Goal: Task Accomplishment & Management: Use online tool/utility

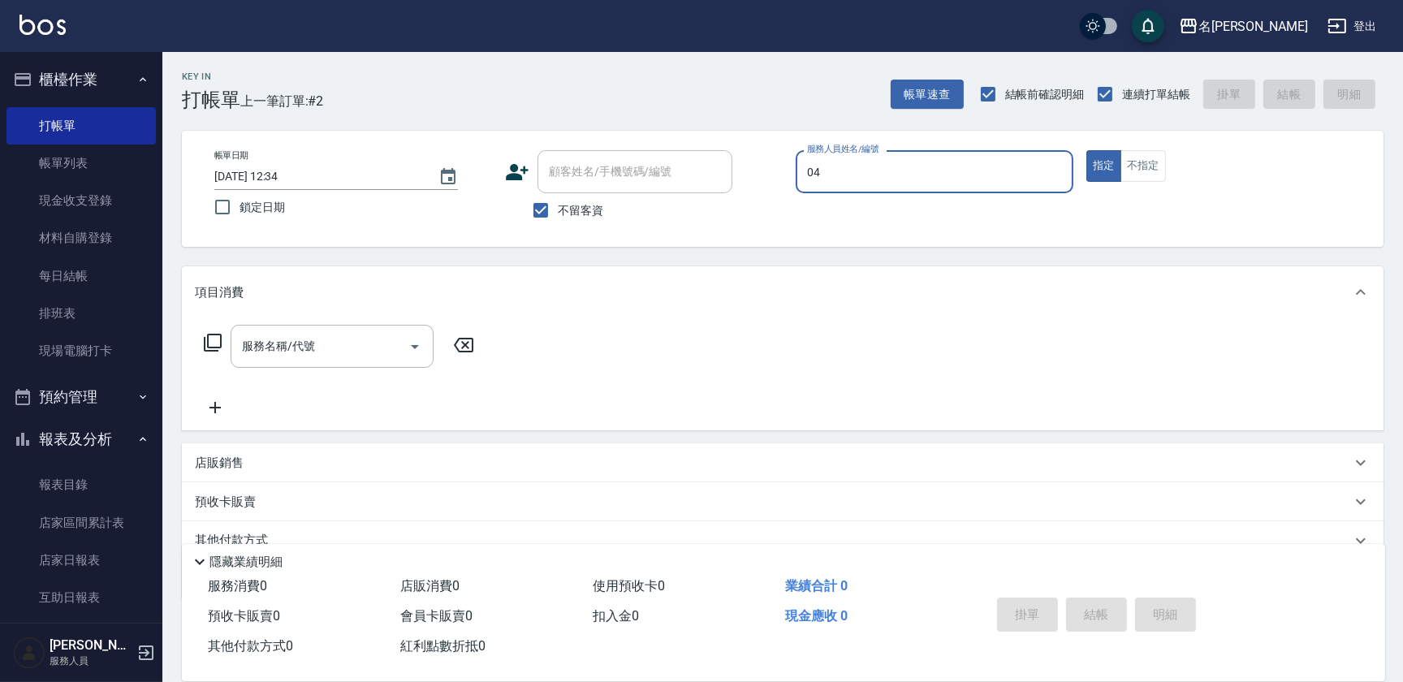
type input "04"
type button "true"
type input "[PERSON_NAME]04"
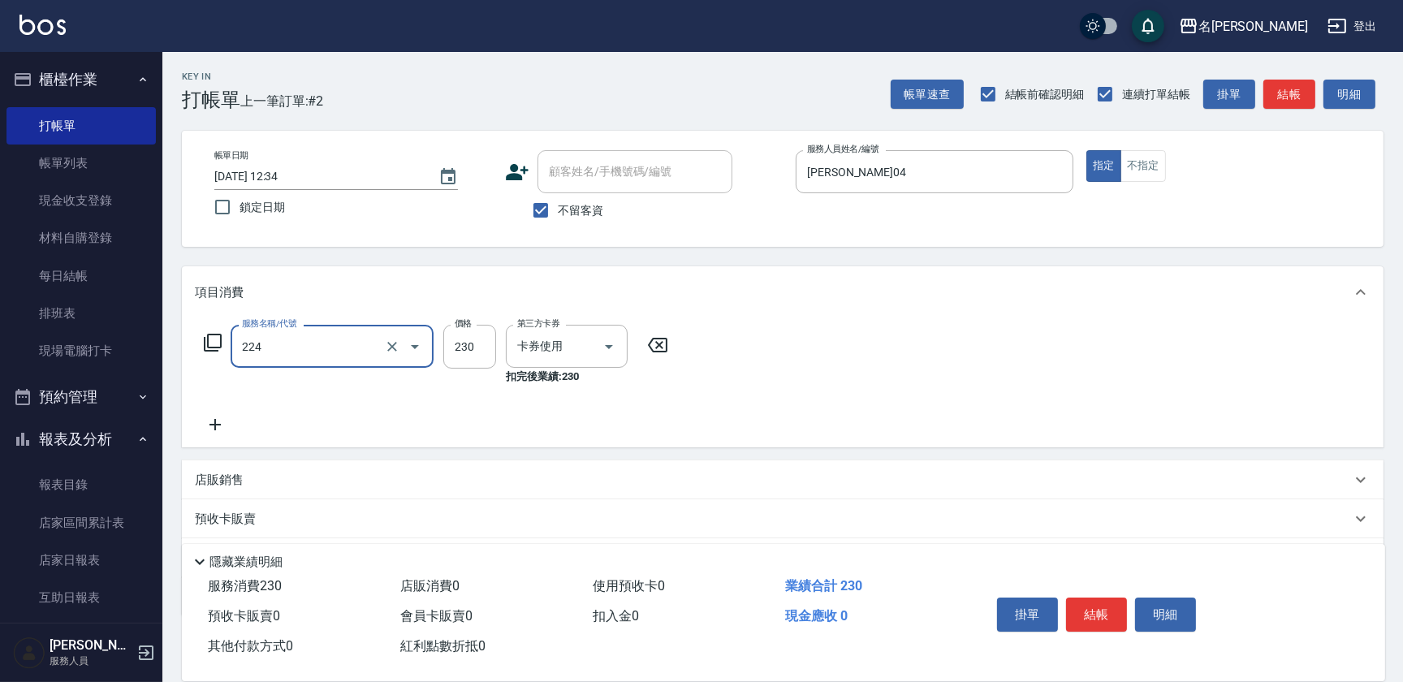
type input "洗髮(卡)230(224)"
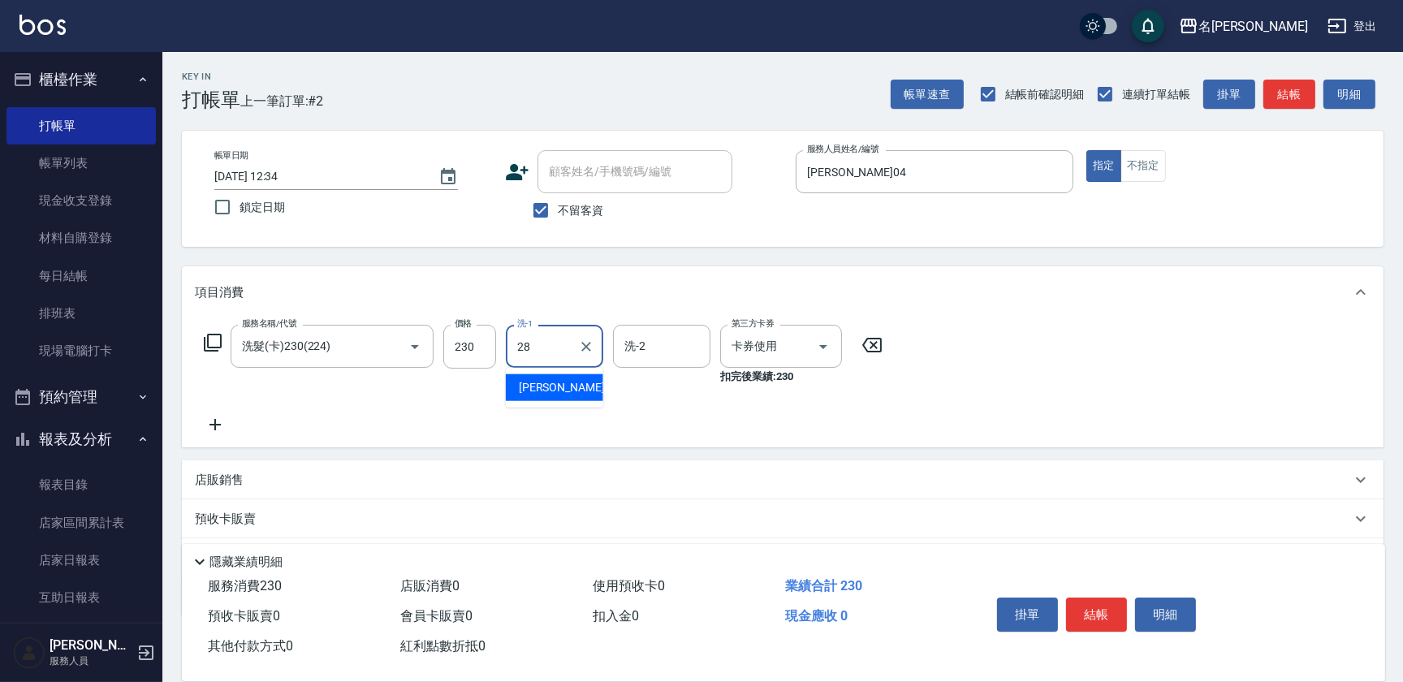
type input "[PERSON_NAME]-28"
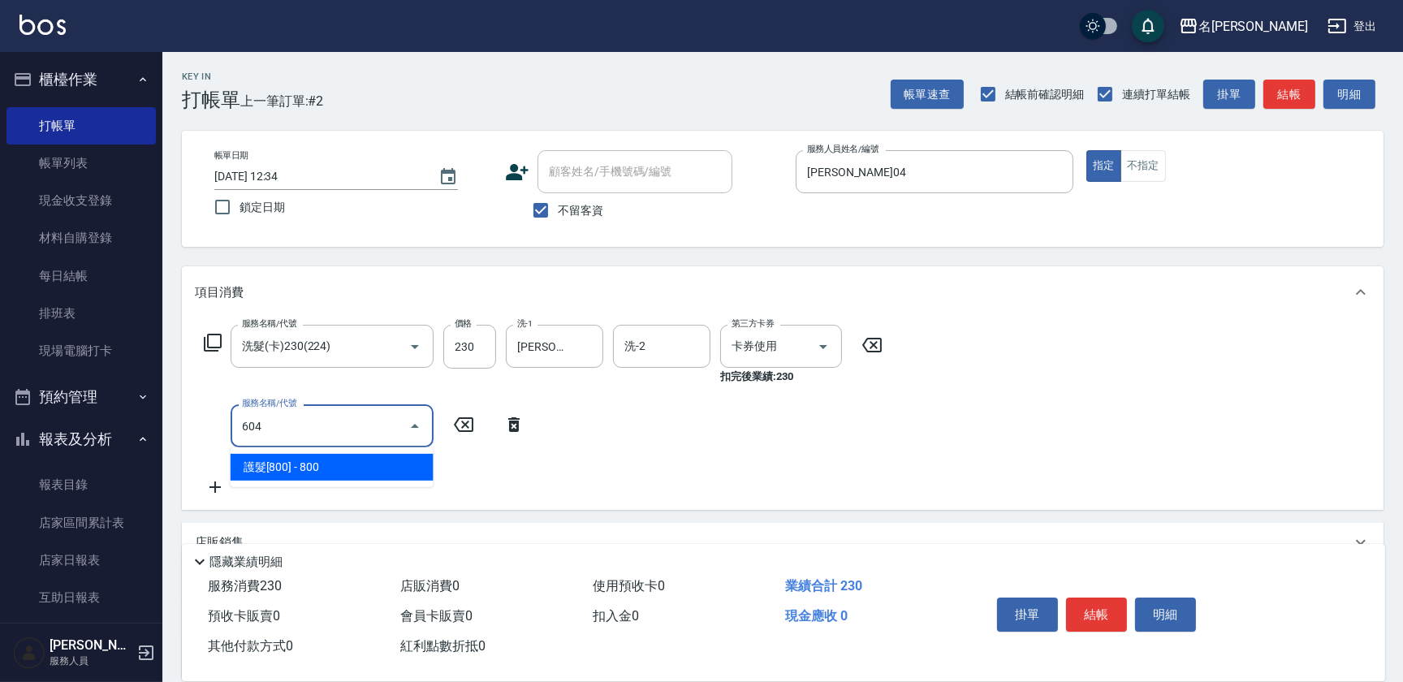
type input "護髮[800](604)"
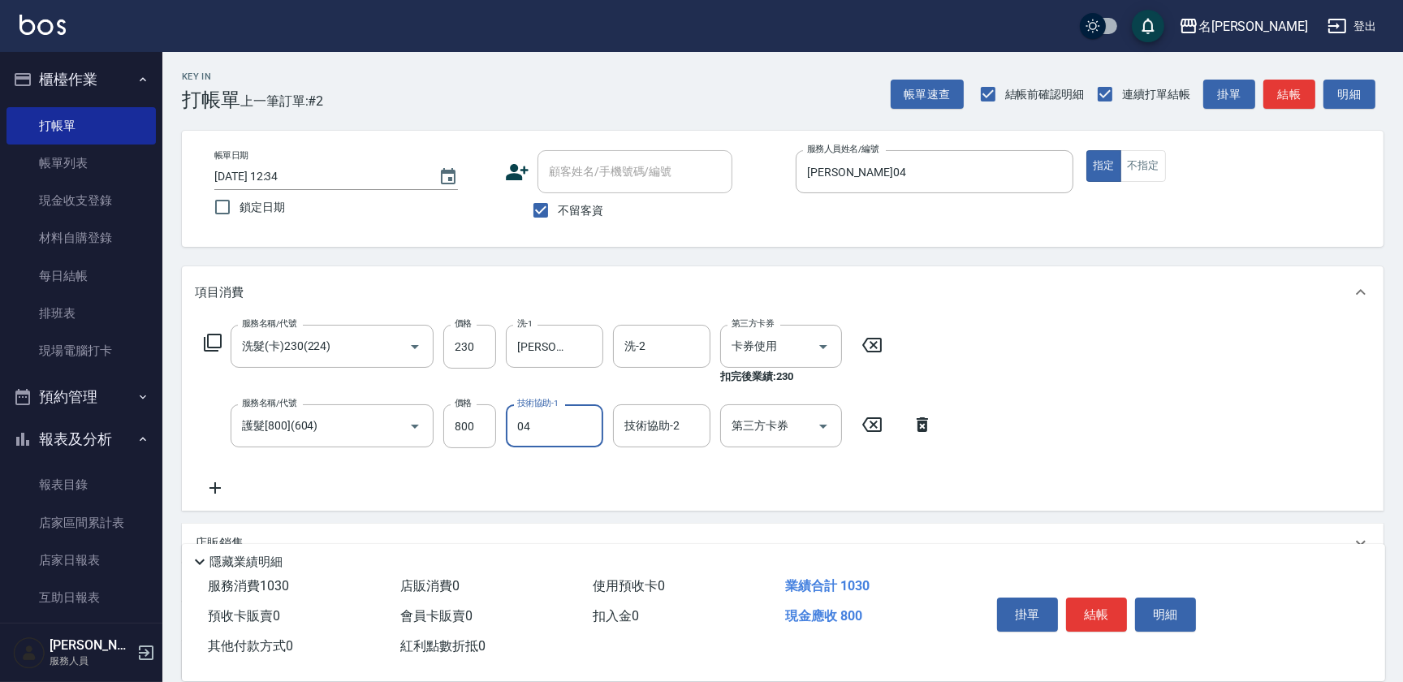
type input "[PERSON_NAME]04"
click at [1099, 606] on button "結帳" at bounding box center [1096, 615] width 61 height 34
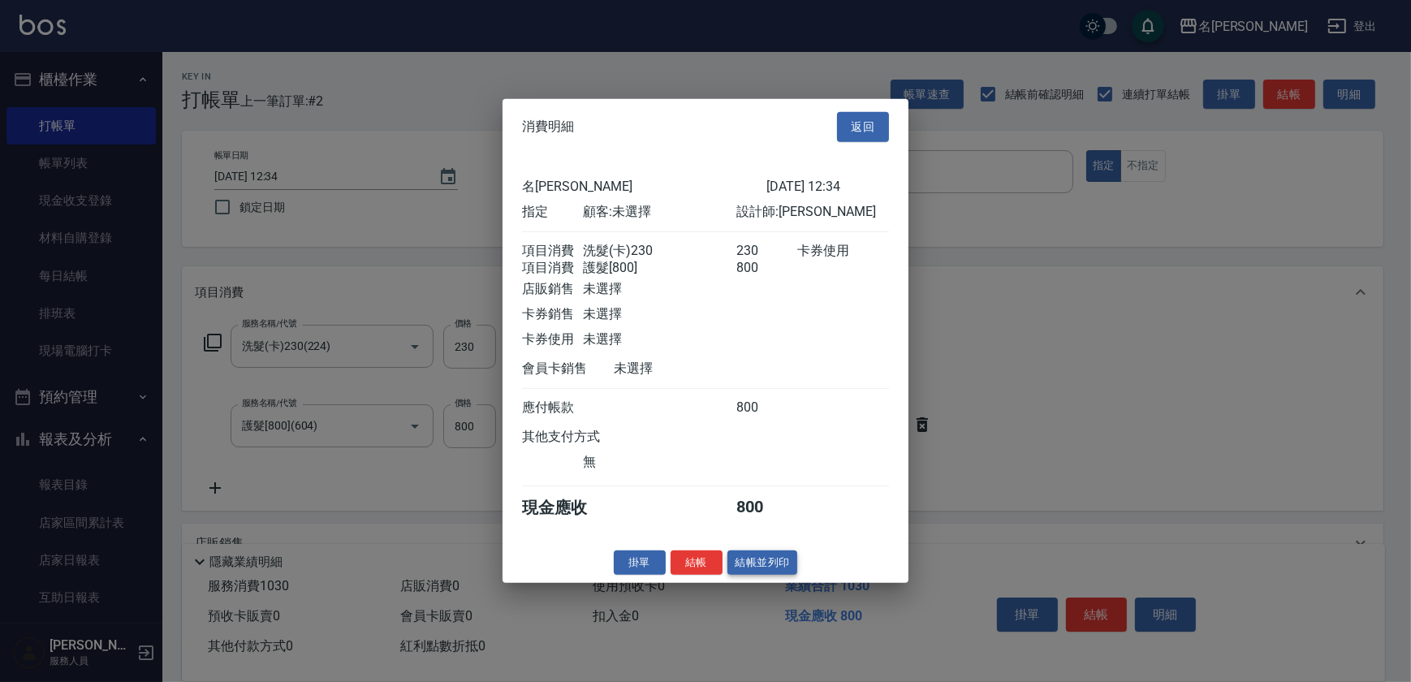
click at [767, 568] on button "結帳並列印" at bounding box center [762, 562] width 71 height 25
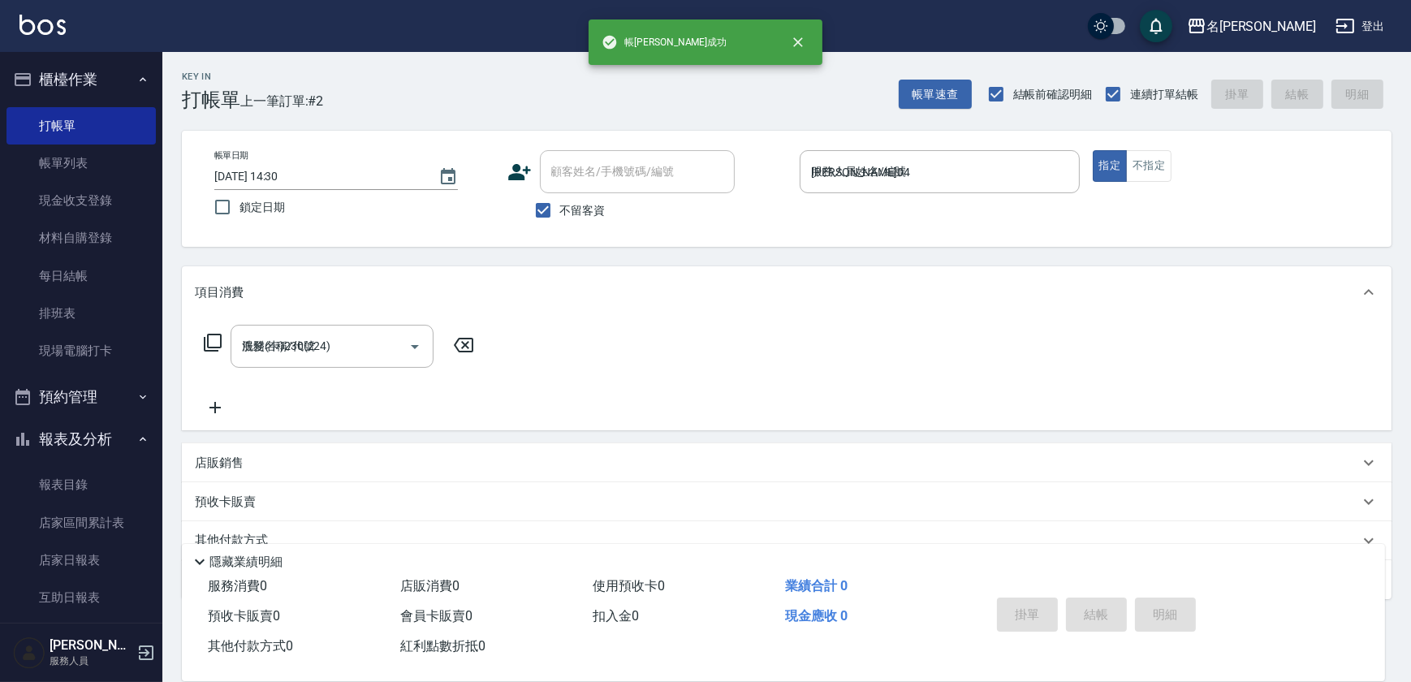
type input "[DATE] 14:30"
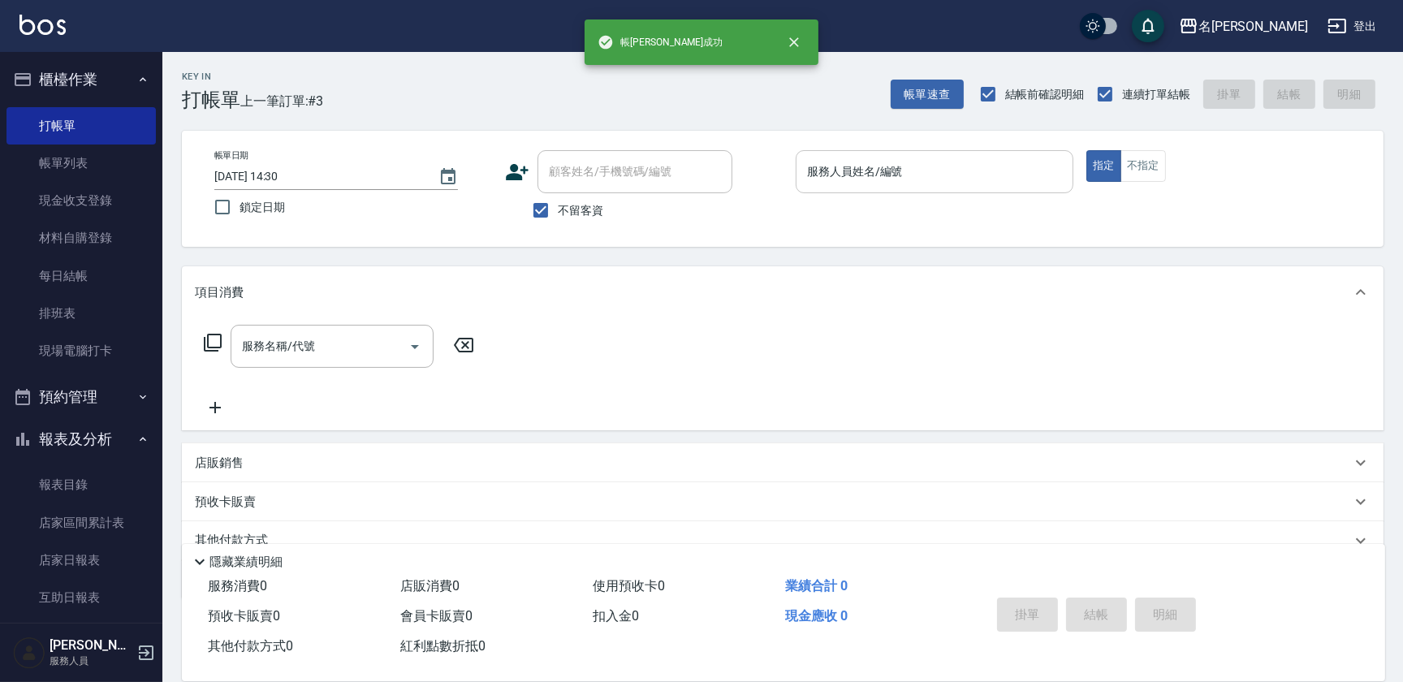
click at [947, 175] on input "服務人員姓名/編號" at bounding box center [934, 172] width 263 height 28
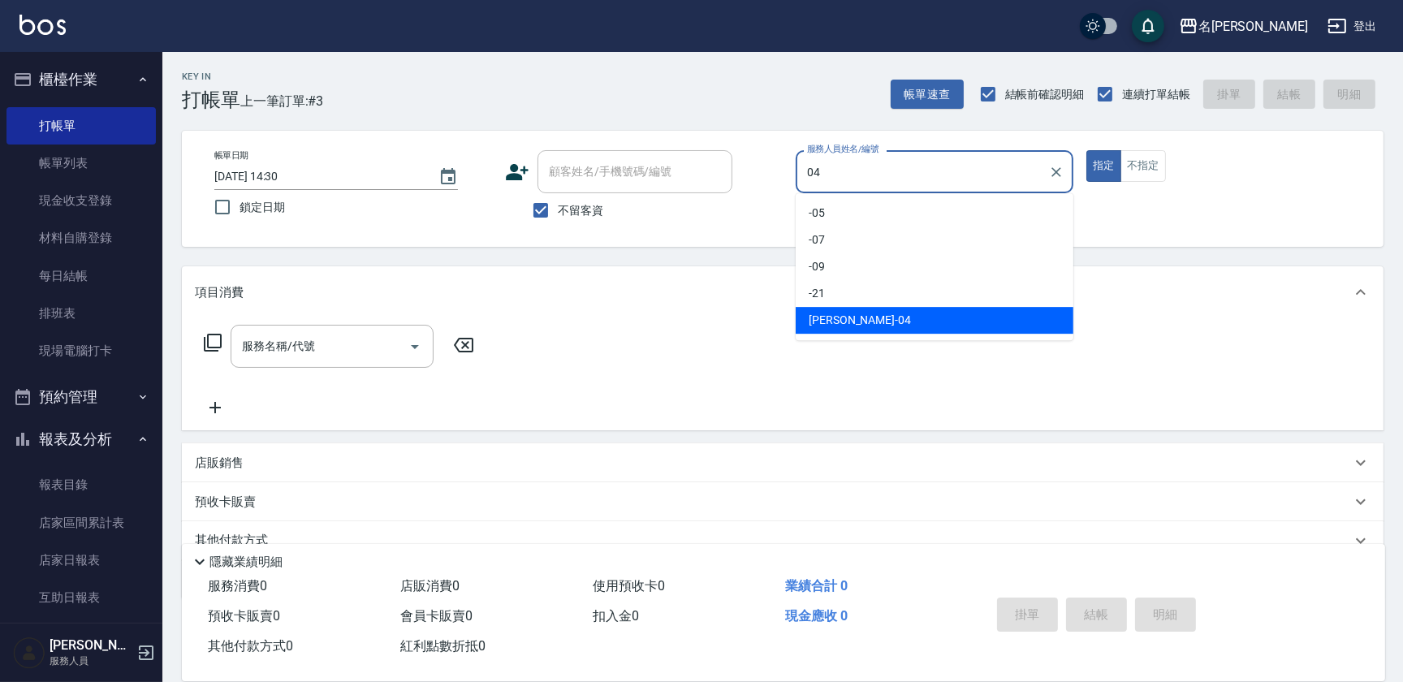
type input "[PERSON_NAME]04"
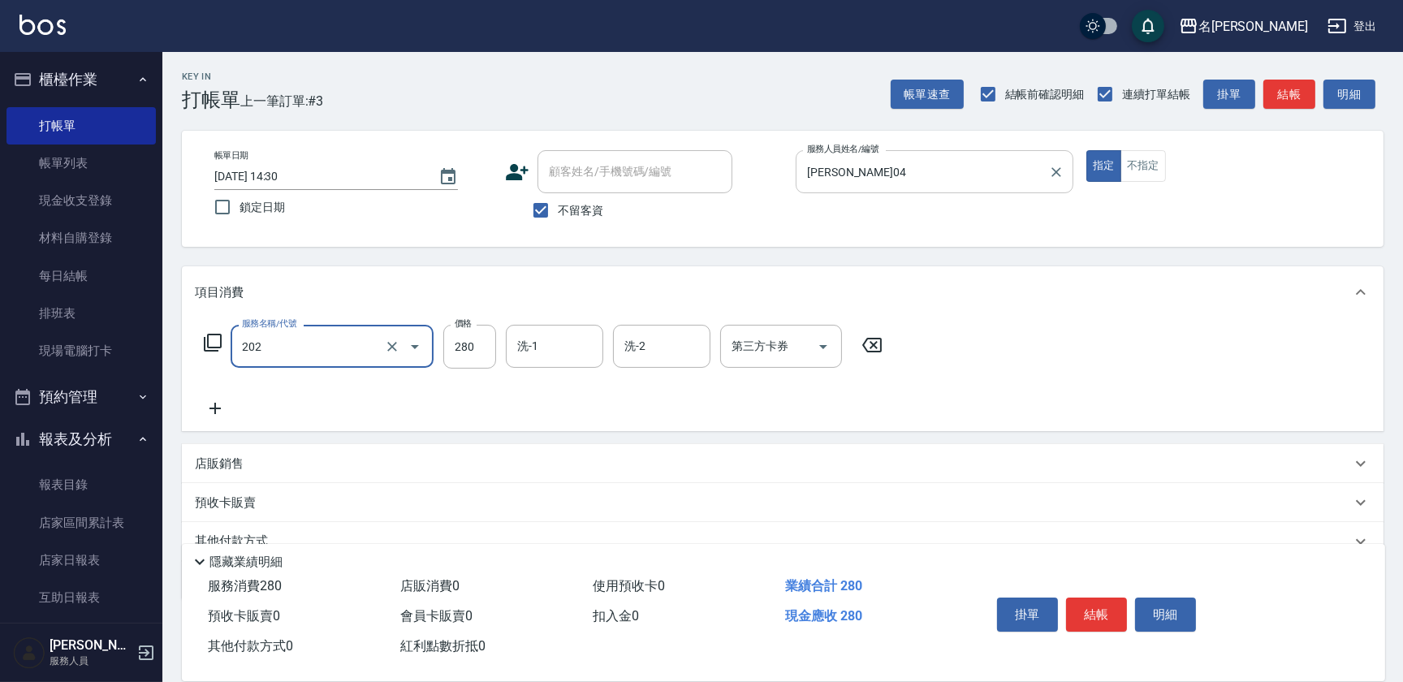
type input "洗髮[280](202)"
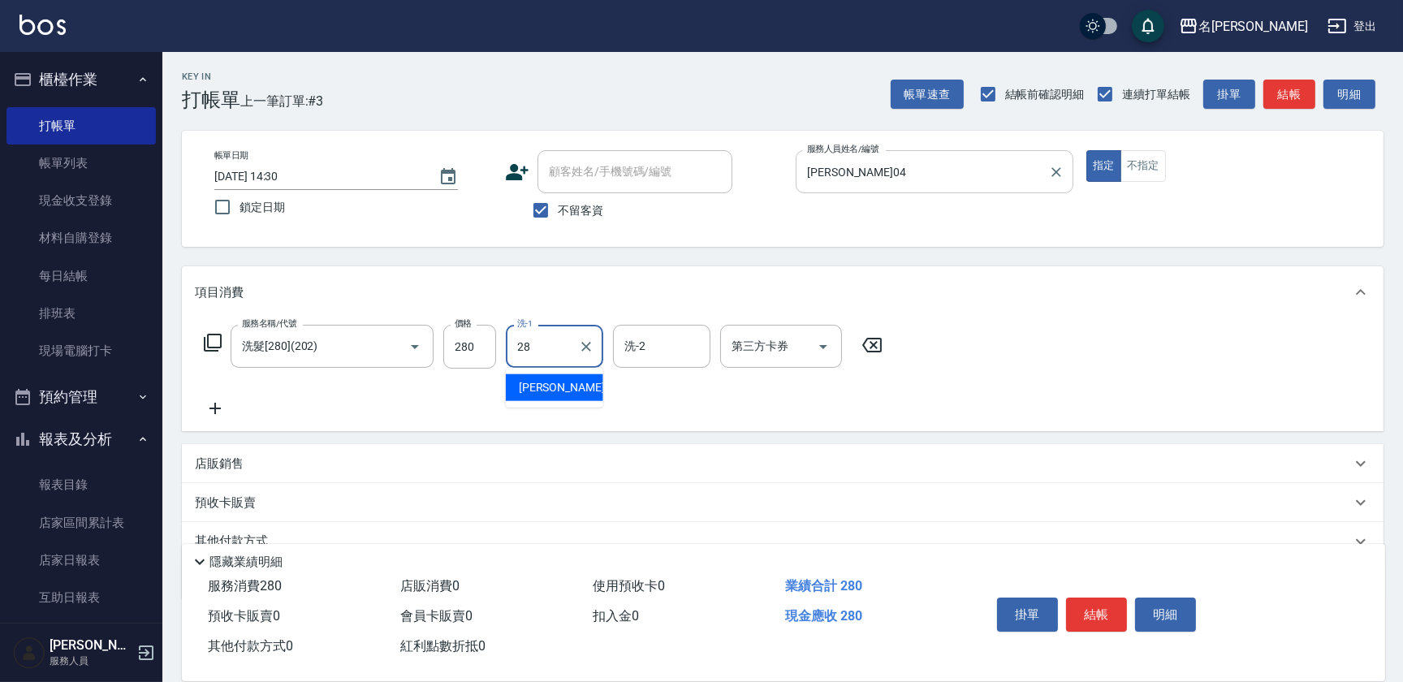
type input "[PERSON_NAME]-28"
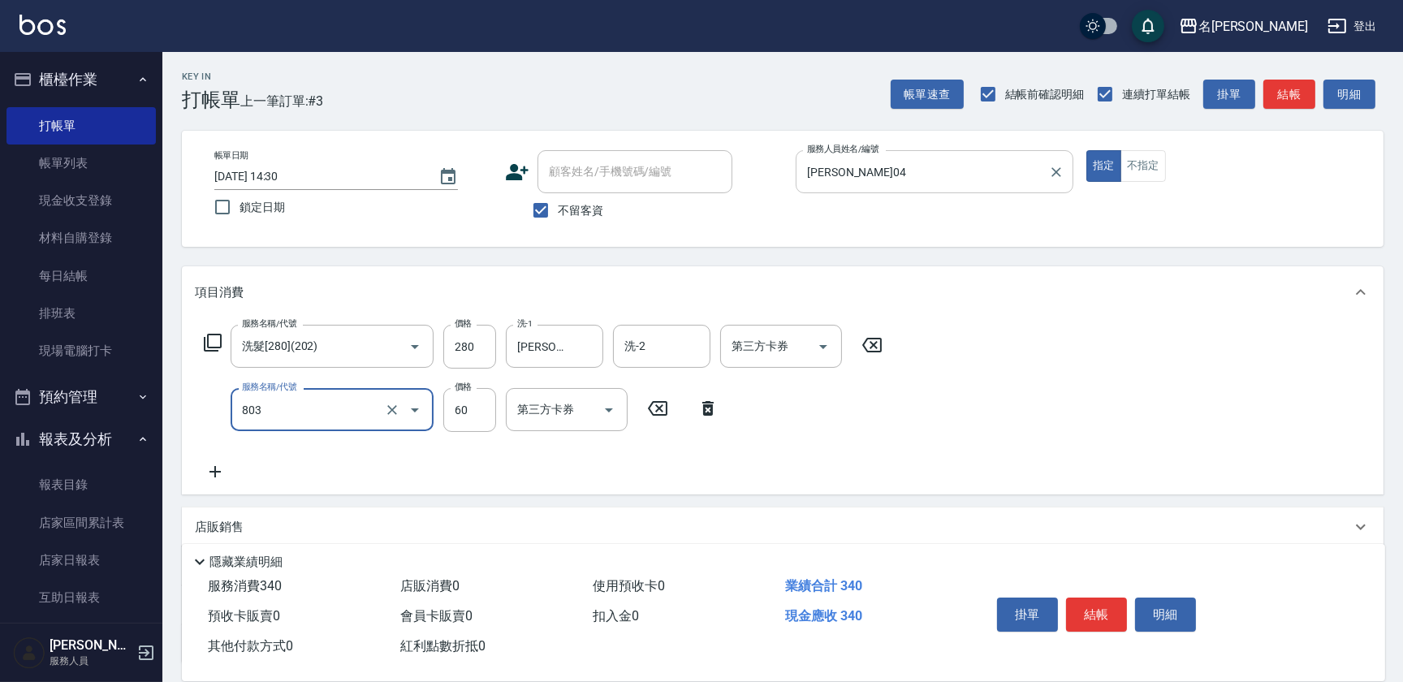
type input "吹捲(803)"
type input "100"
click at [1081, 605] on button "結帳" at bounding box center [1096, 615] width 61 height 34
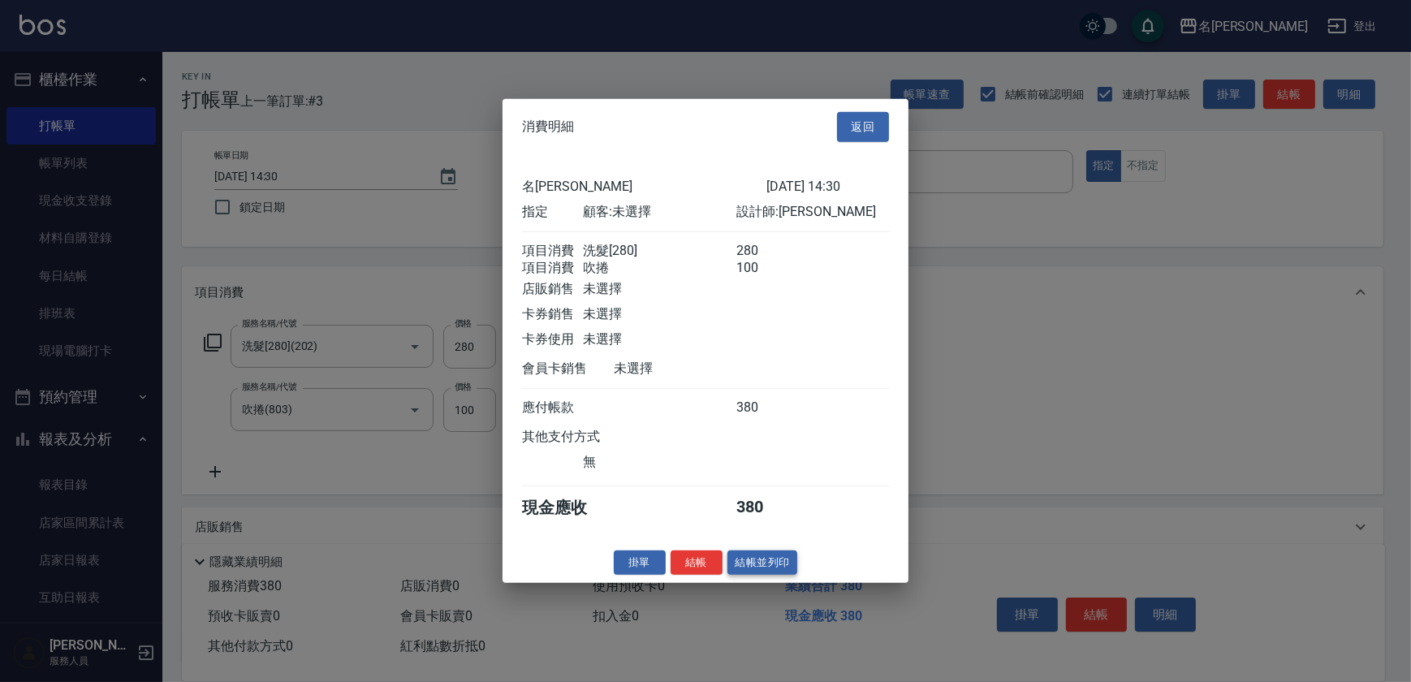
click at [746, 563] on button "結帳並列印" at bounding box center [762, 562] width 71 height 25
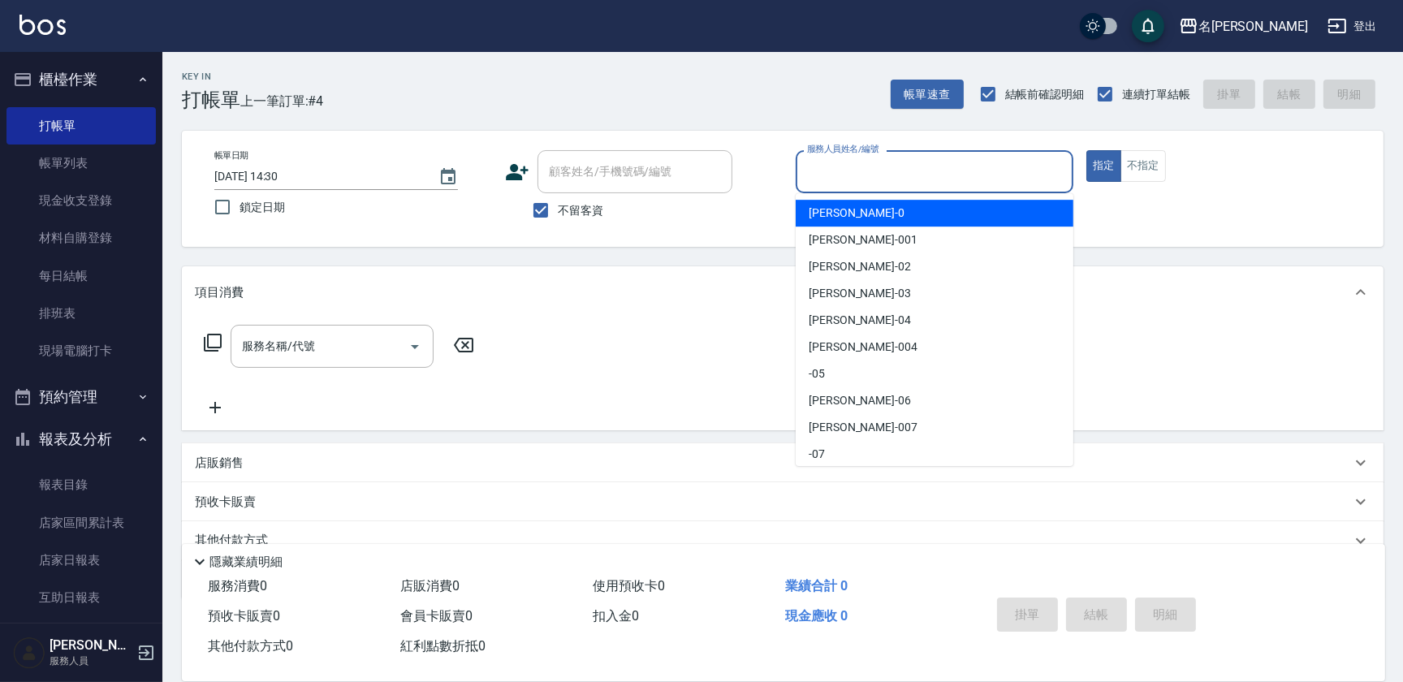
drag, startPoint x: 931, startPoint y: 179, endPoint x: 944, endPoint y: 182, distance: 13.2
click at [933, 179] on input "服務人員姓名/編號" at bounding box center [934, 172] width 263 height 28
type input "[PERSON_NAME]04"
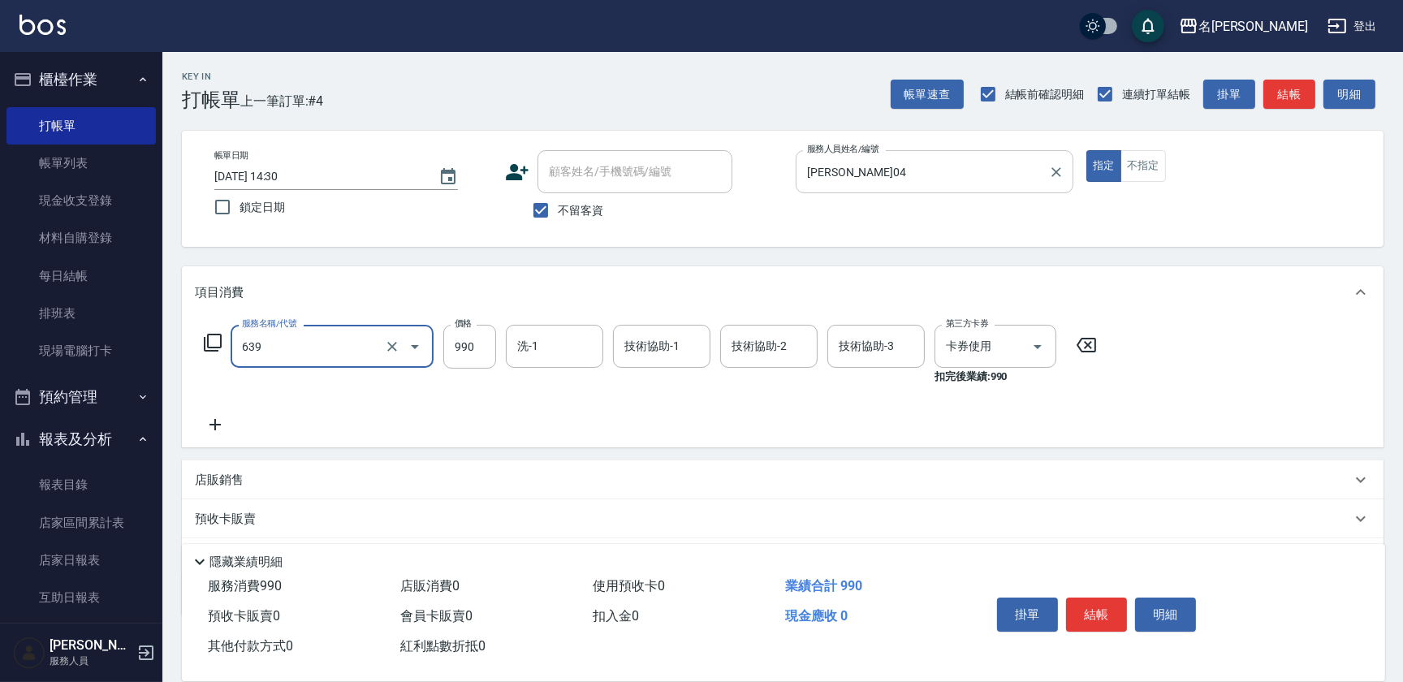
type input "(芙)蘆薈髮膜套卡(自材)(639)"
type input "[PERSON_NAME]04"
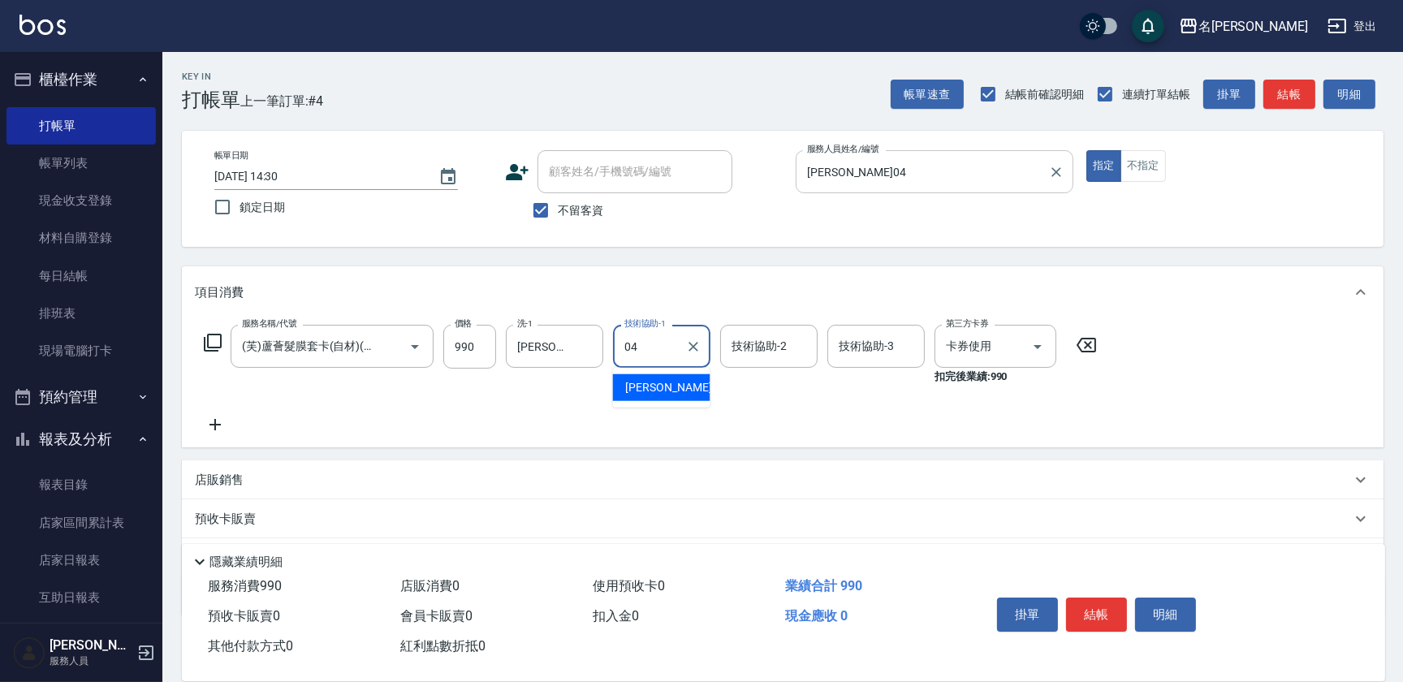
type input "[PERSON_NAME]04"
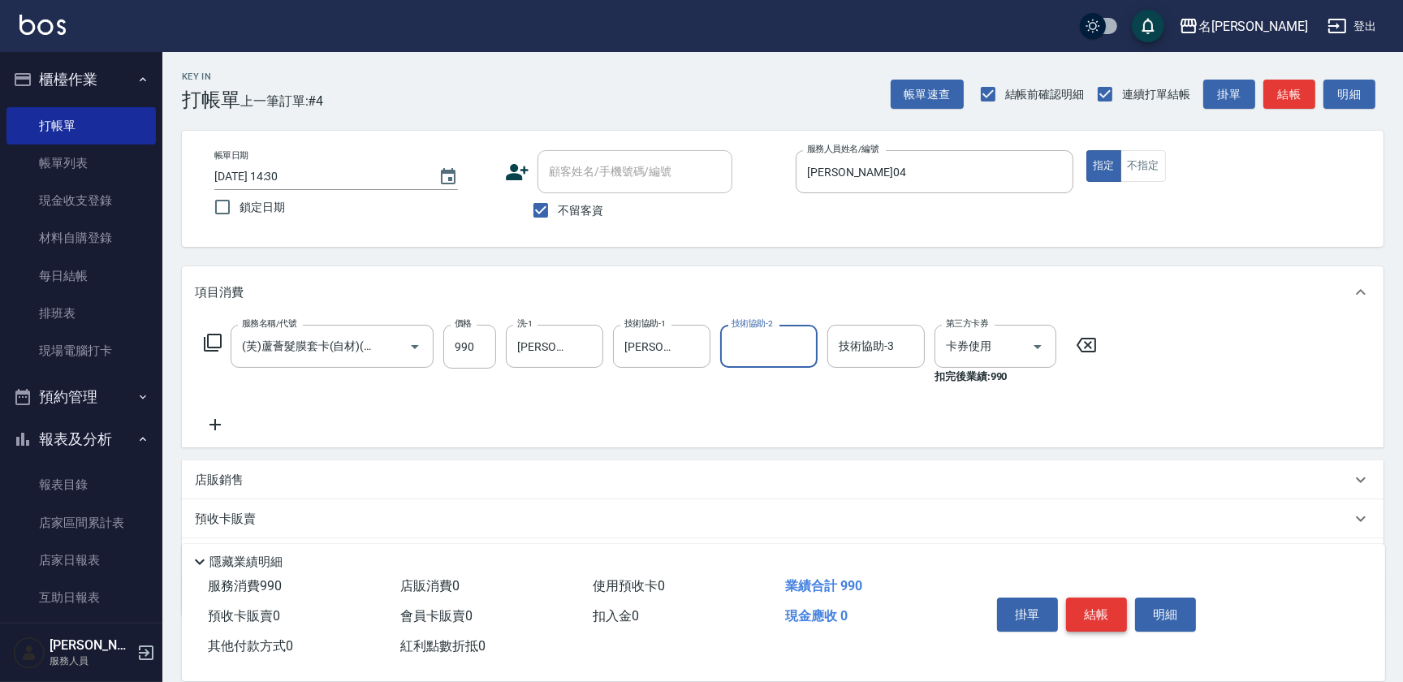
click at [1094, 611] on button "結帳" at bounding box center [1096, 615] width 61 height 34
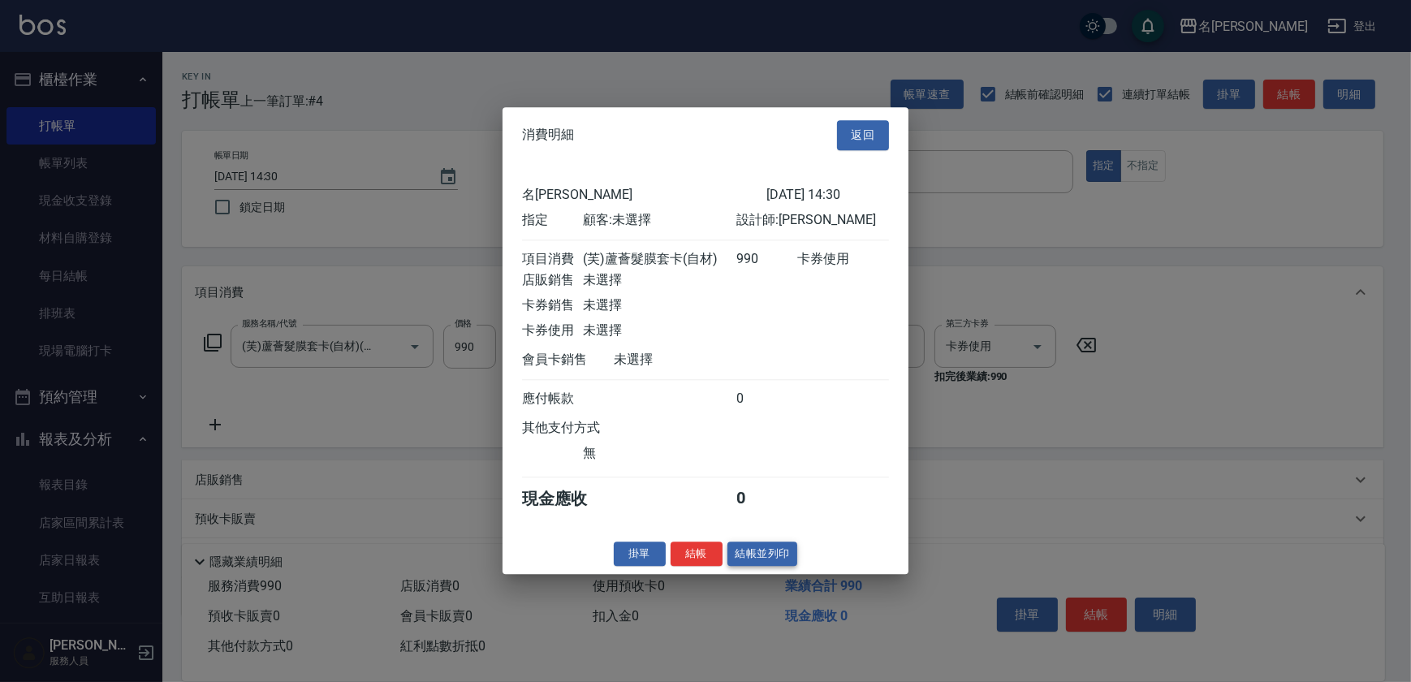
click at [758, 555] on button "結帳並列印" at bounding box center [762, 554] width 71 height 25
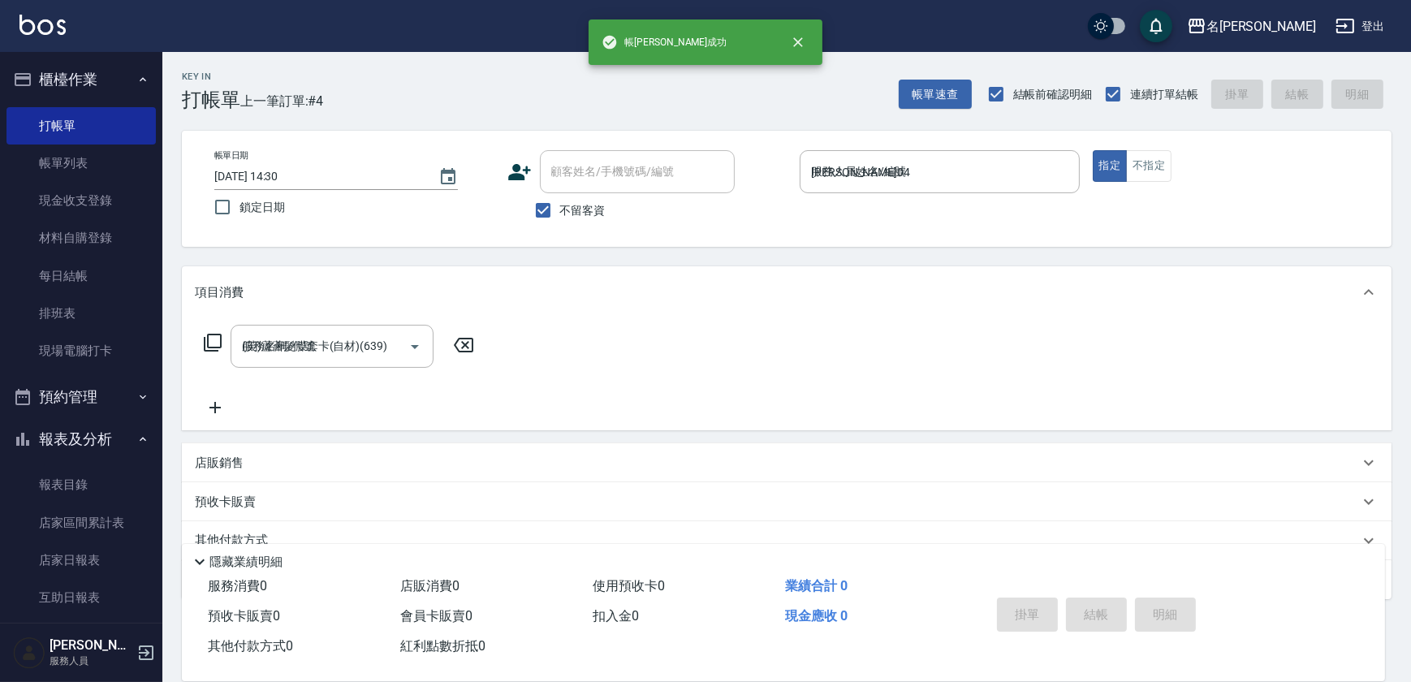
type input "[DATE] 14:31"
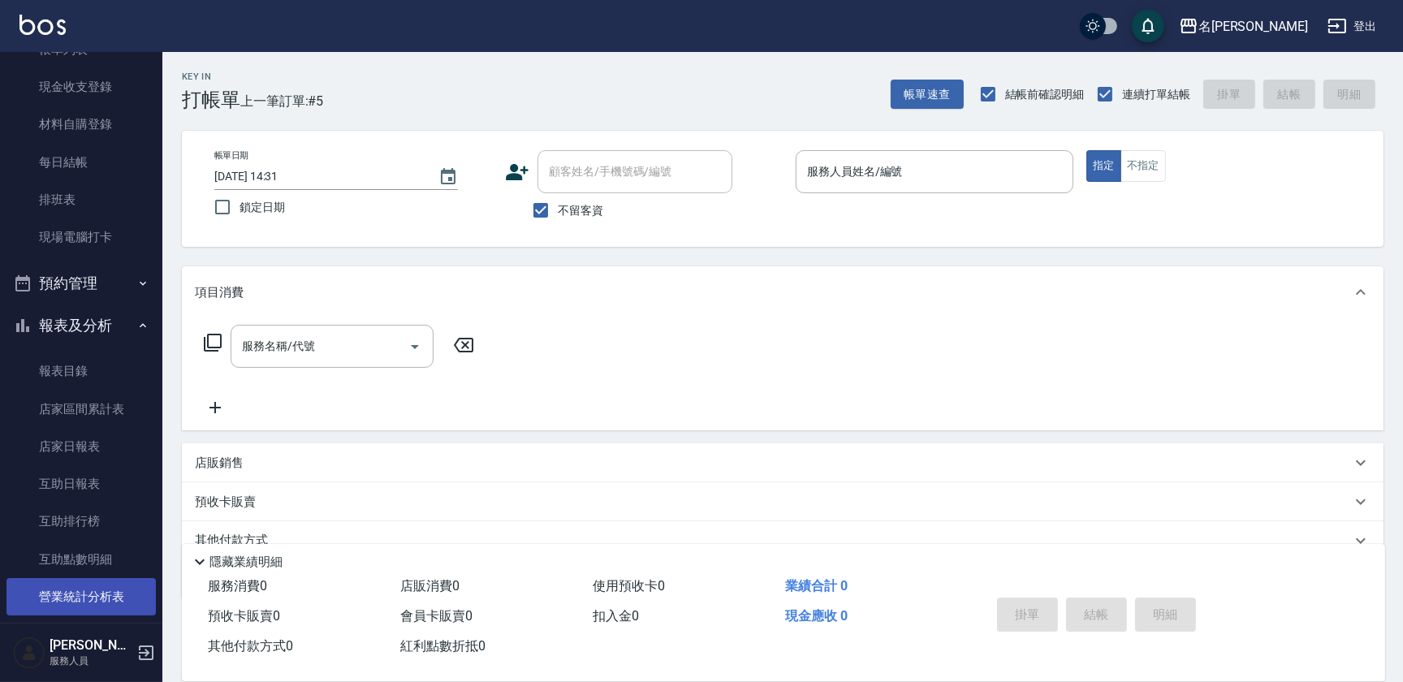
scroll to position [295, 0]
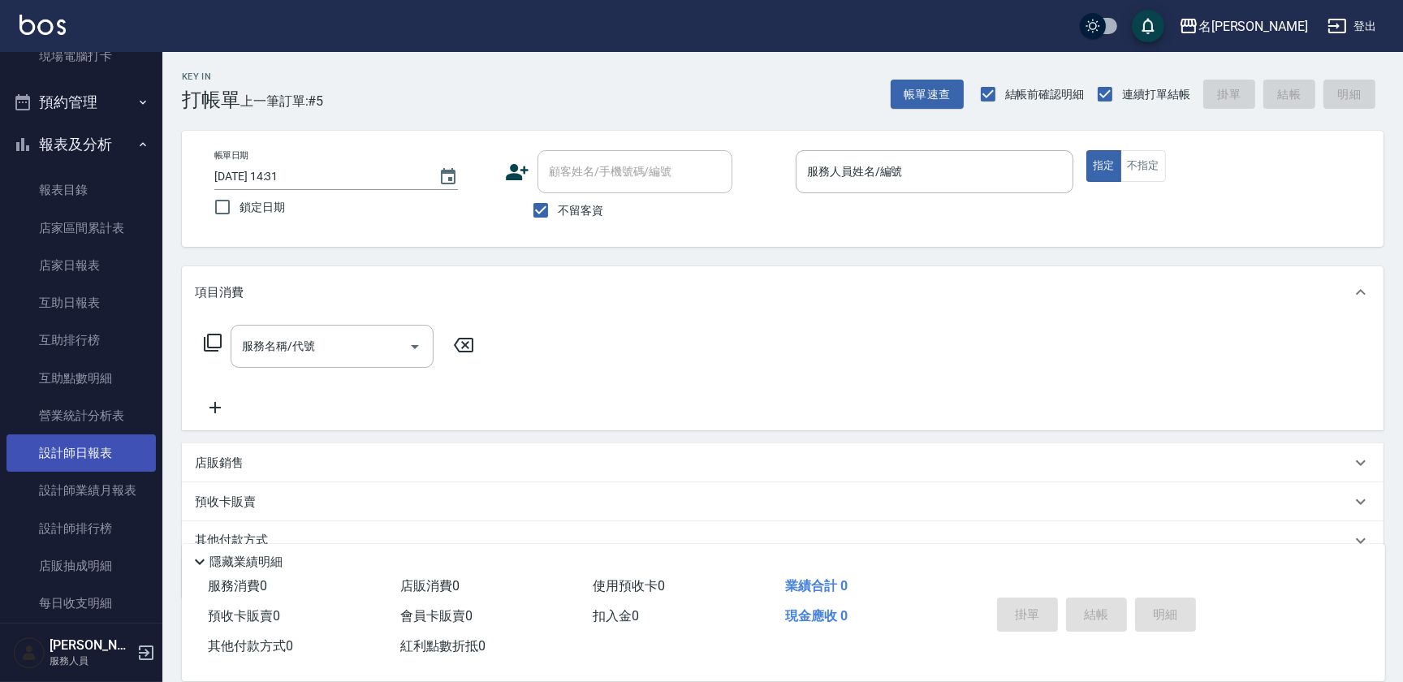
click at [106, 447] on link "設計師日報表" at bounding box center [80, 452] width 149 height 37
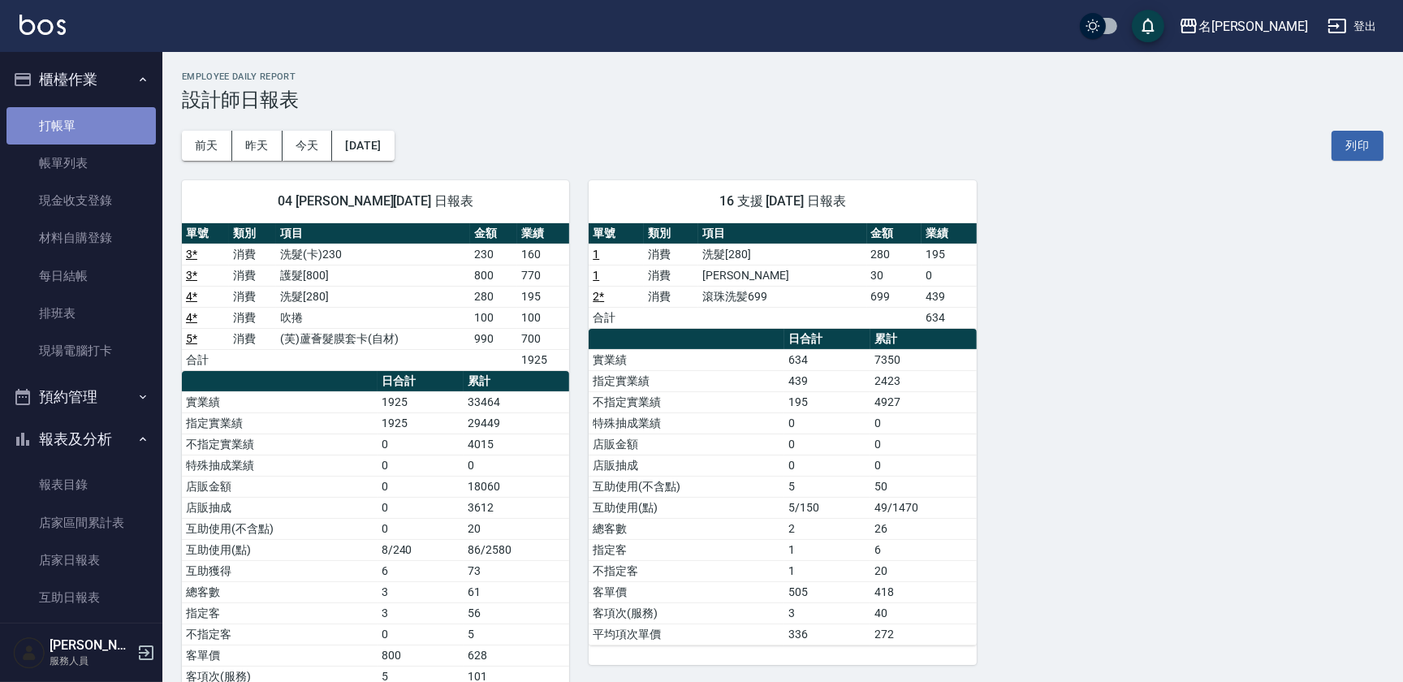
click at [97, 140] on link "打帳單" at bounding box center [80, 125] width 149 height 37
